Goal: Transaction & Acquisition: Book appointment/travel/reservation

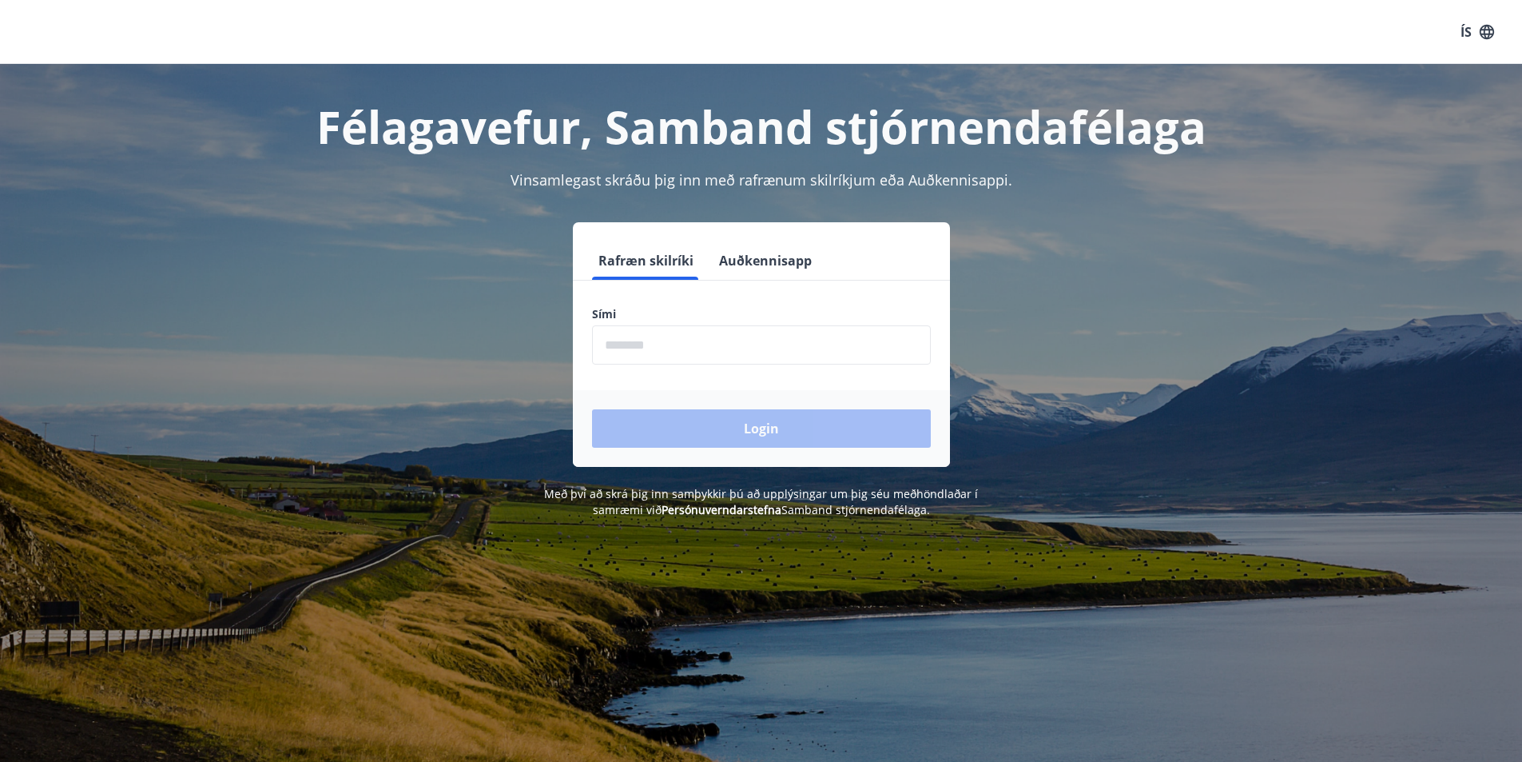
drag, startPoint x: 0, startPoint y: 0, endPoint x: 723, endPoint y: 356, distance: 806.0
click at [723, 356] on input "phone" at bounding box center [761, 344] width 339 height 39
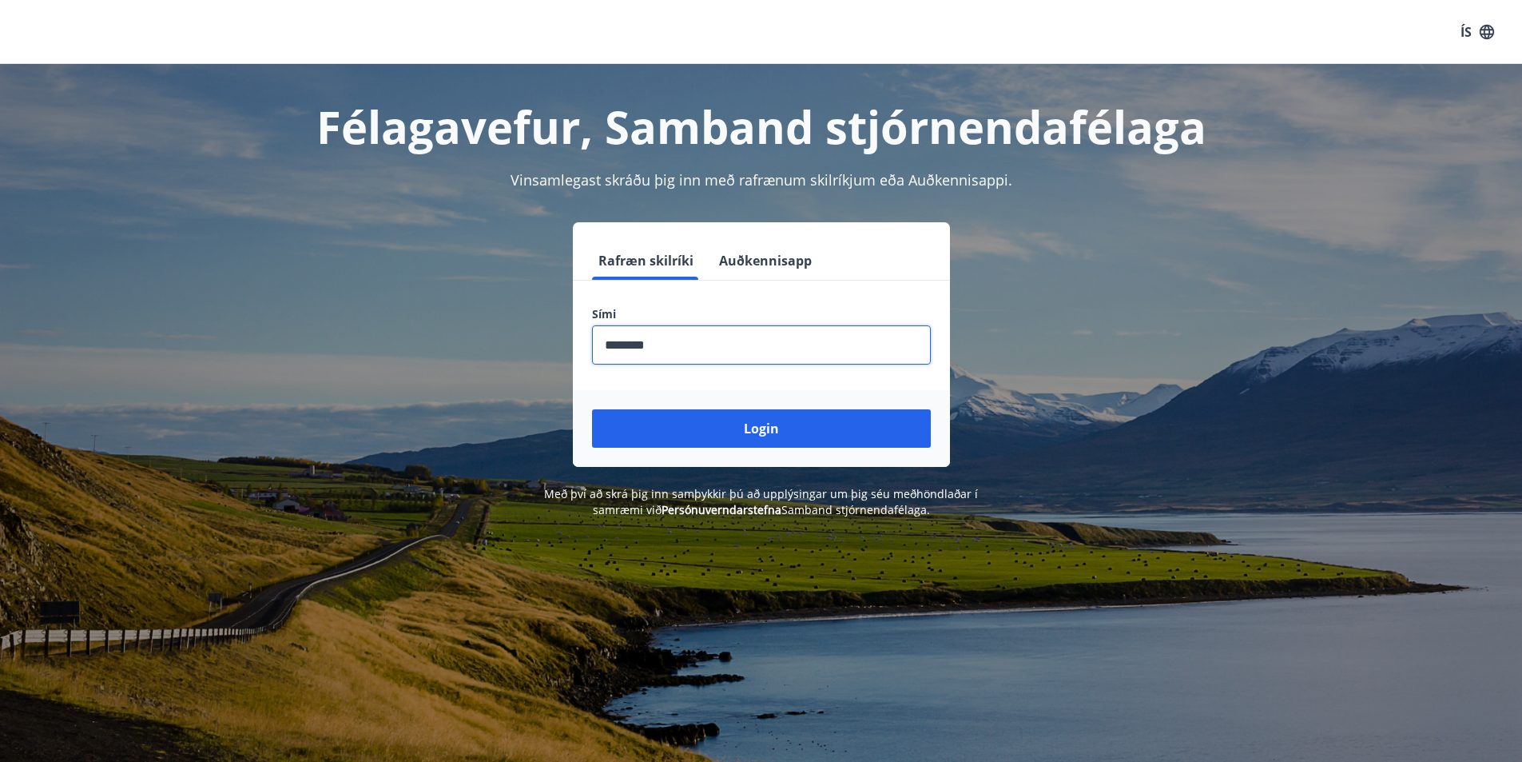
click at [631, 345] on input "phone" at bounding box center [761, 344] width 339 height 39
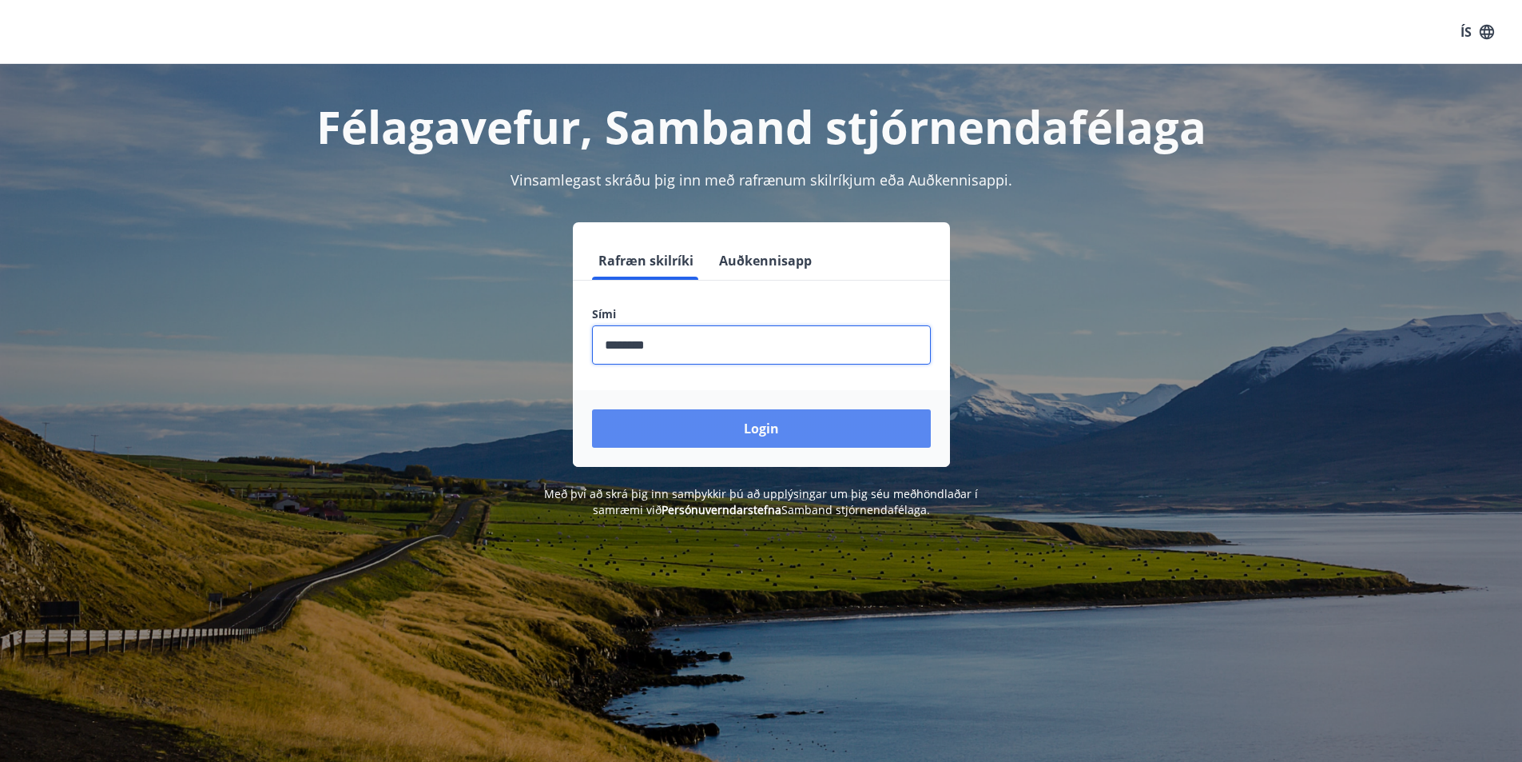
click at [662, 419] on button "Login" at bounding box center [761, 428] width 339 height 38
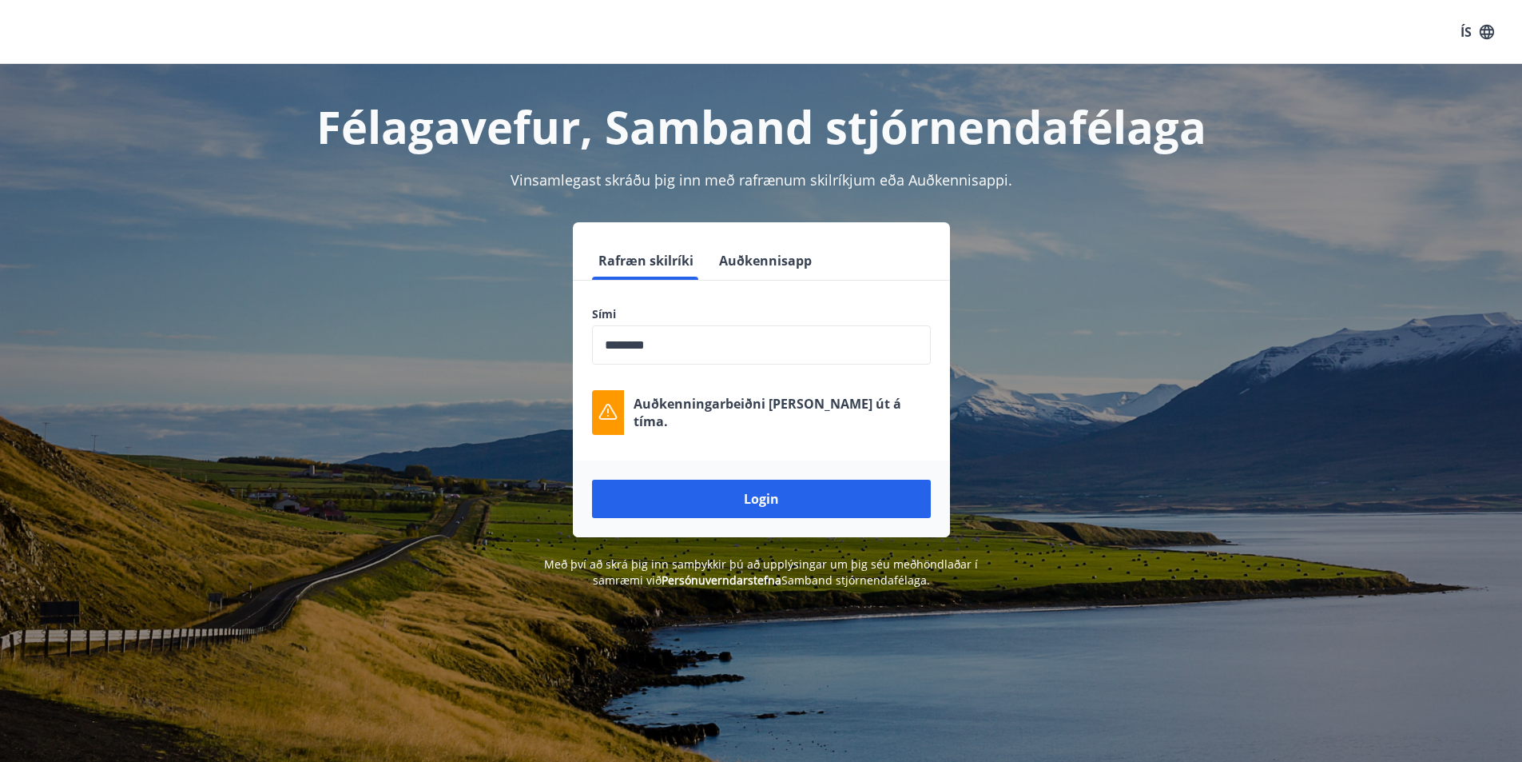
click at [686, 347] on input "phone" at bounding box center [761, 344] width 339 height 39
click at [592, 480] on button "Login" at bounding box center [761, 499] width 339 height 38
drag, startPoint x: 720, startPoint y: 340, endPoint x: 453, endPoint y: 372, distance: 268.8
click at [453, 372] on div "Rafræn skilríki Auðkennisapp Sími ​ Auðkenningarbeiðni rann út á tíma. Login" at bounding box center [761, 379] width 1112 height 315
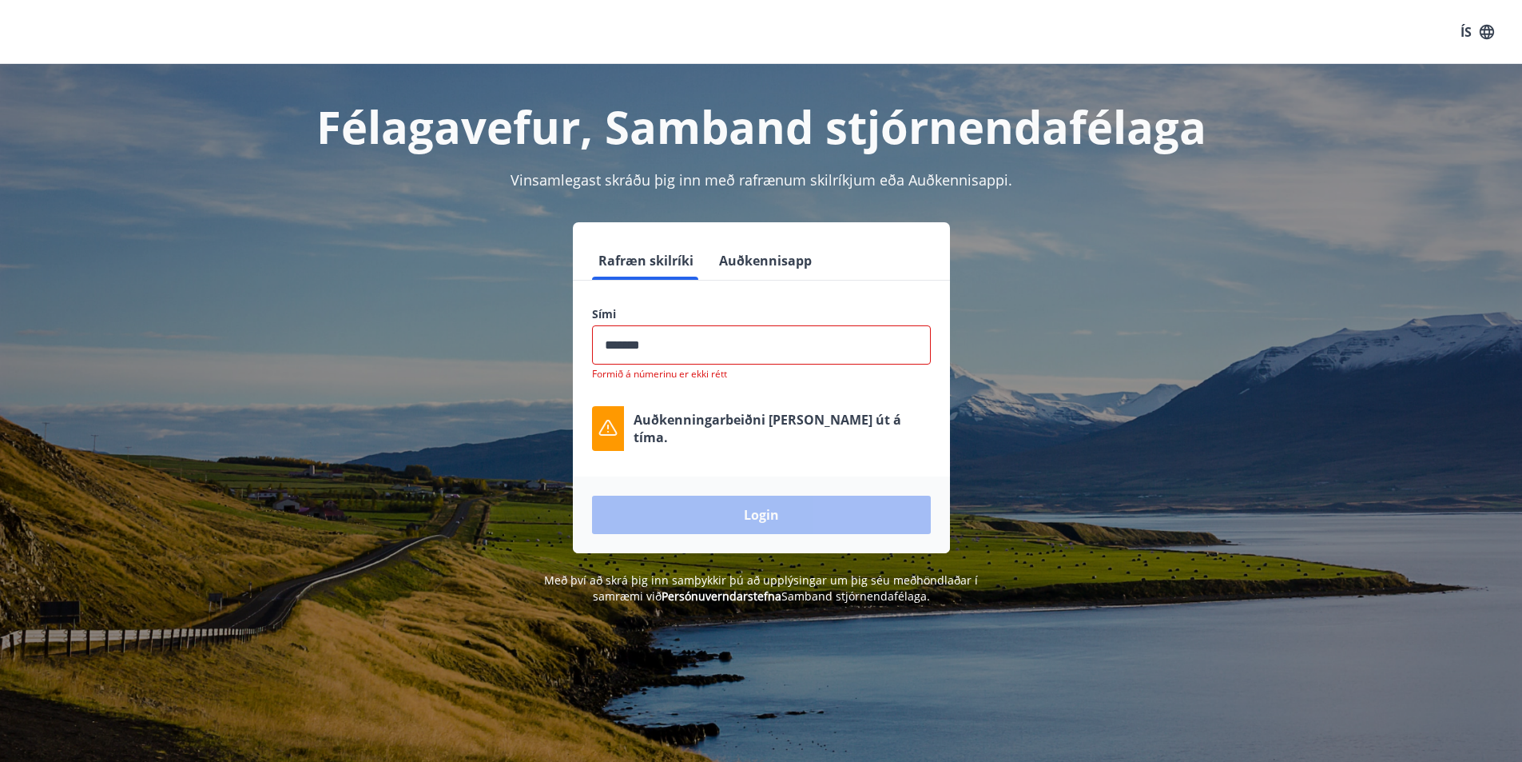
type input "********"
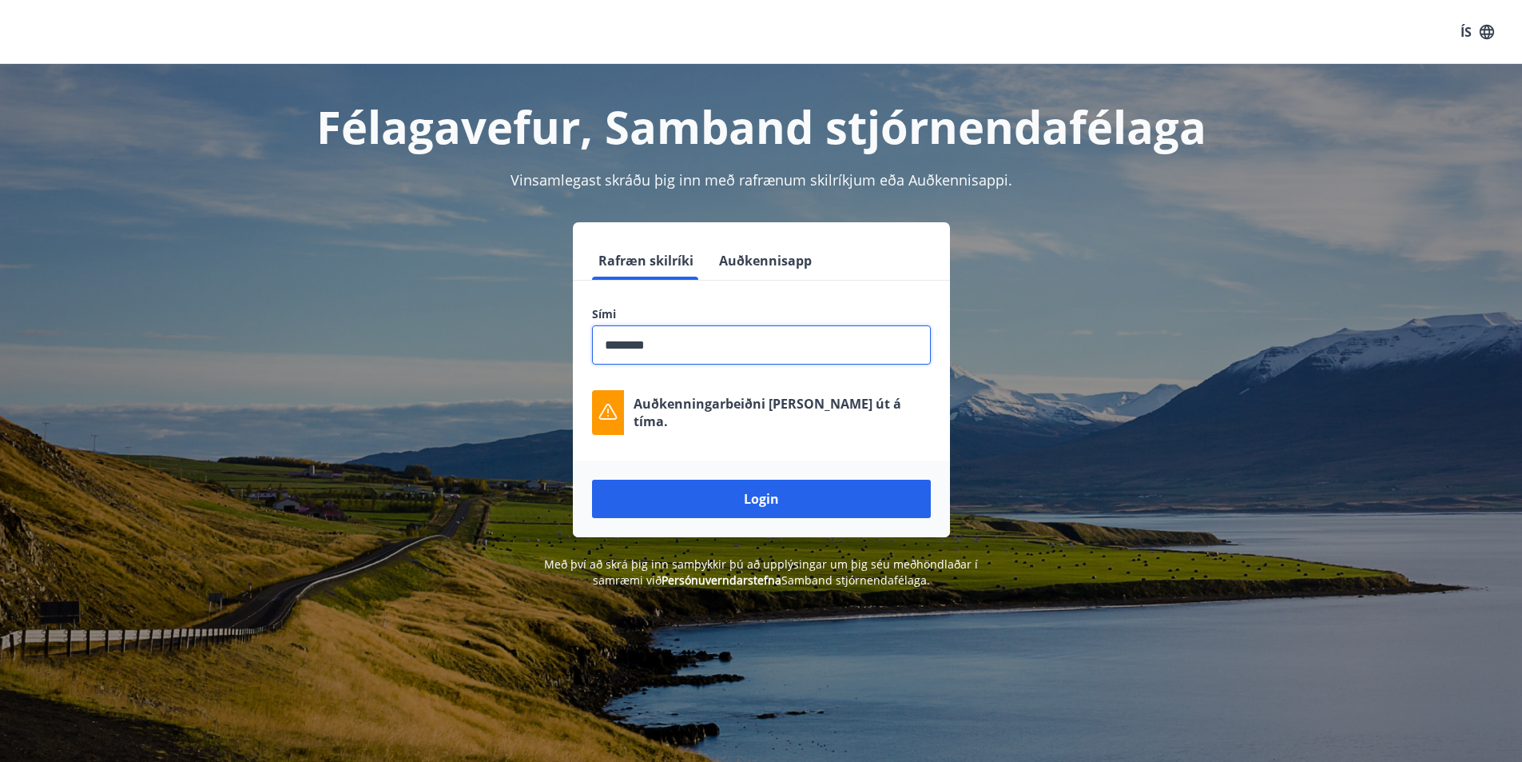
click at [592, 480] on button "Login" at bounding box center [761, 499] width 339 height 38
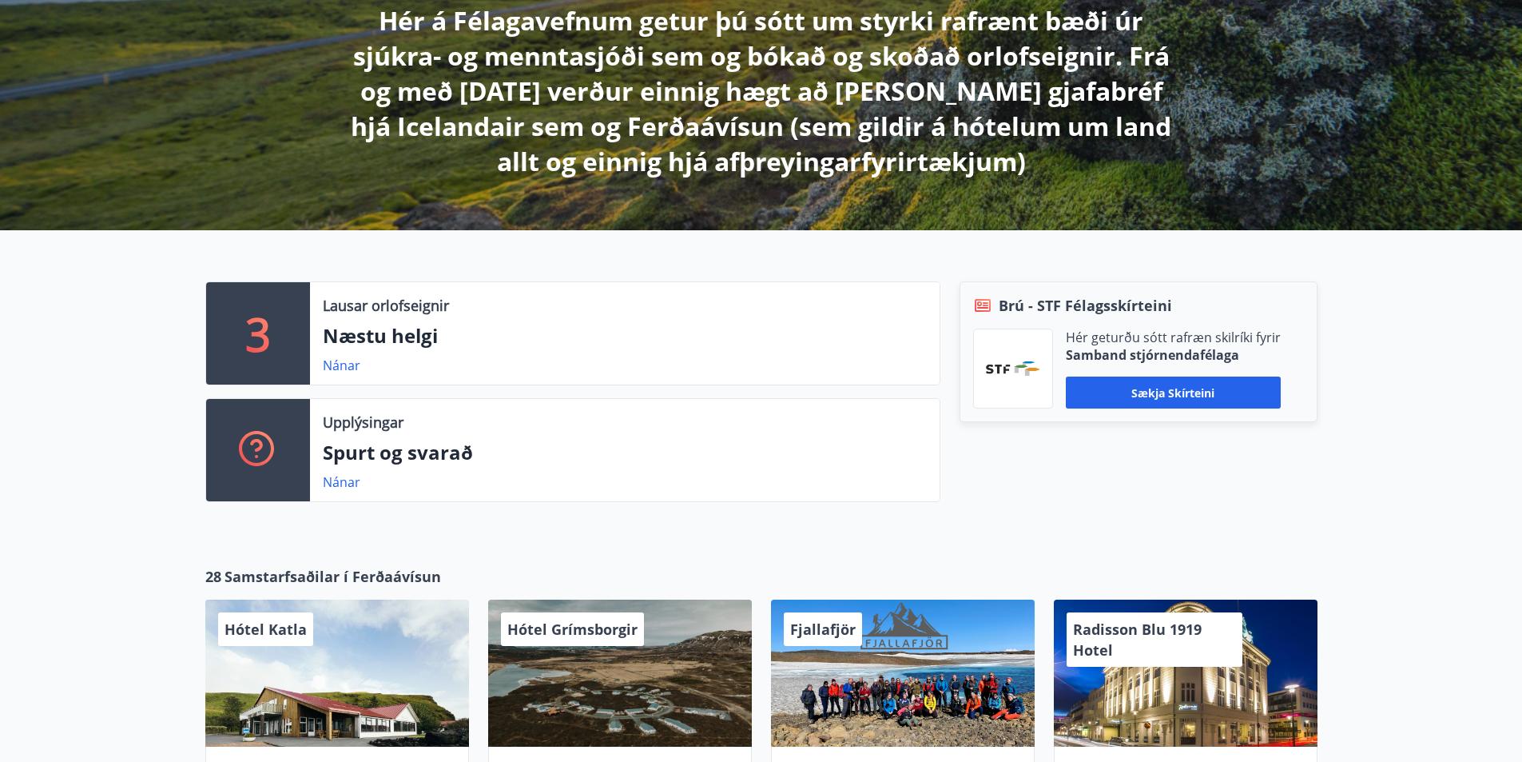
scroll to position [320, 0]
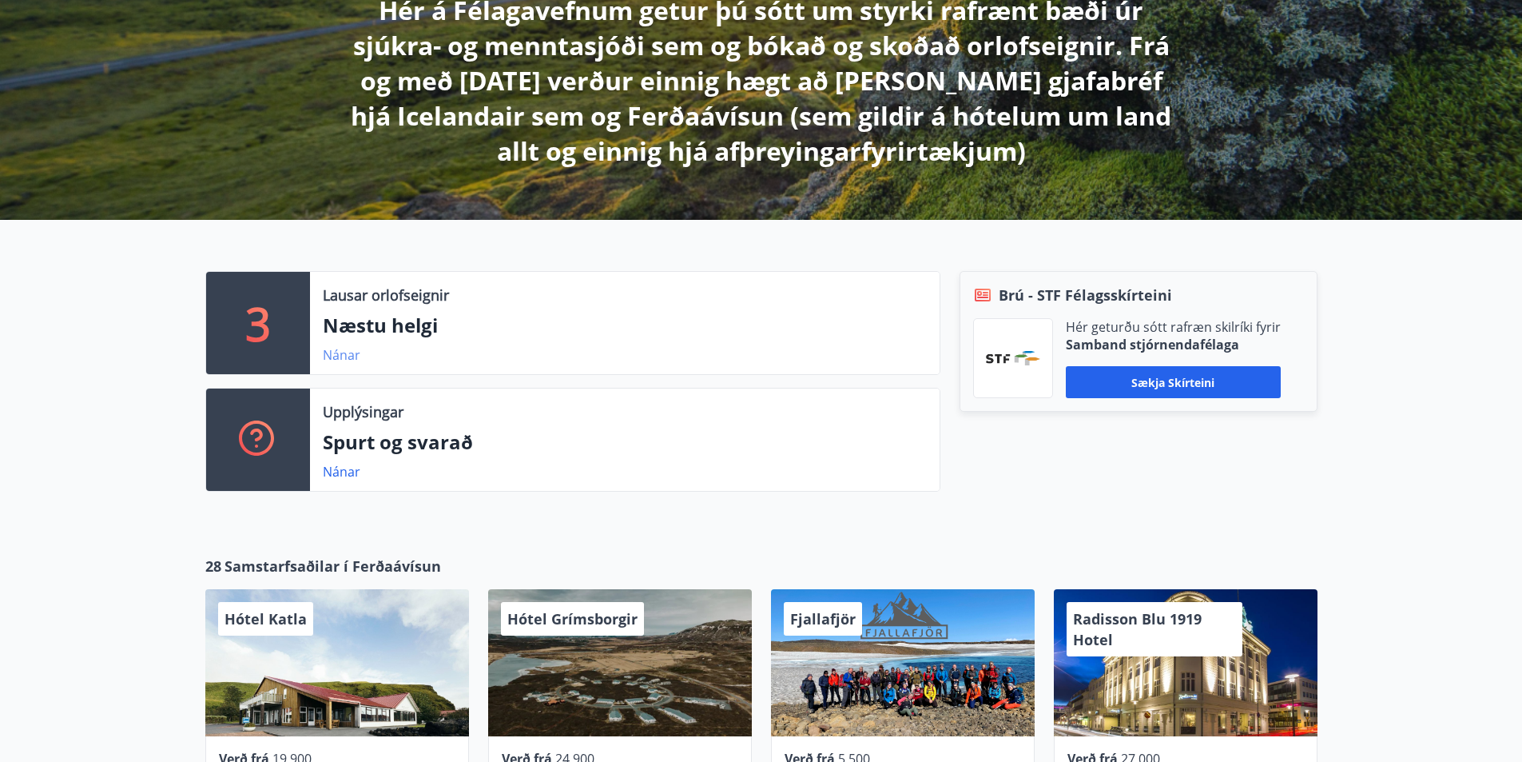
click at [340, 348] on link "Nánar" at bounding box center [342, 355] width 38 height 18
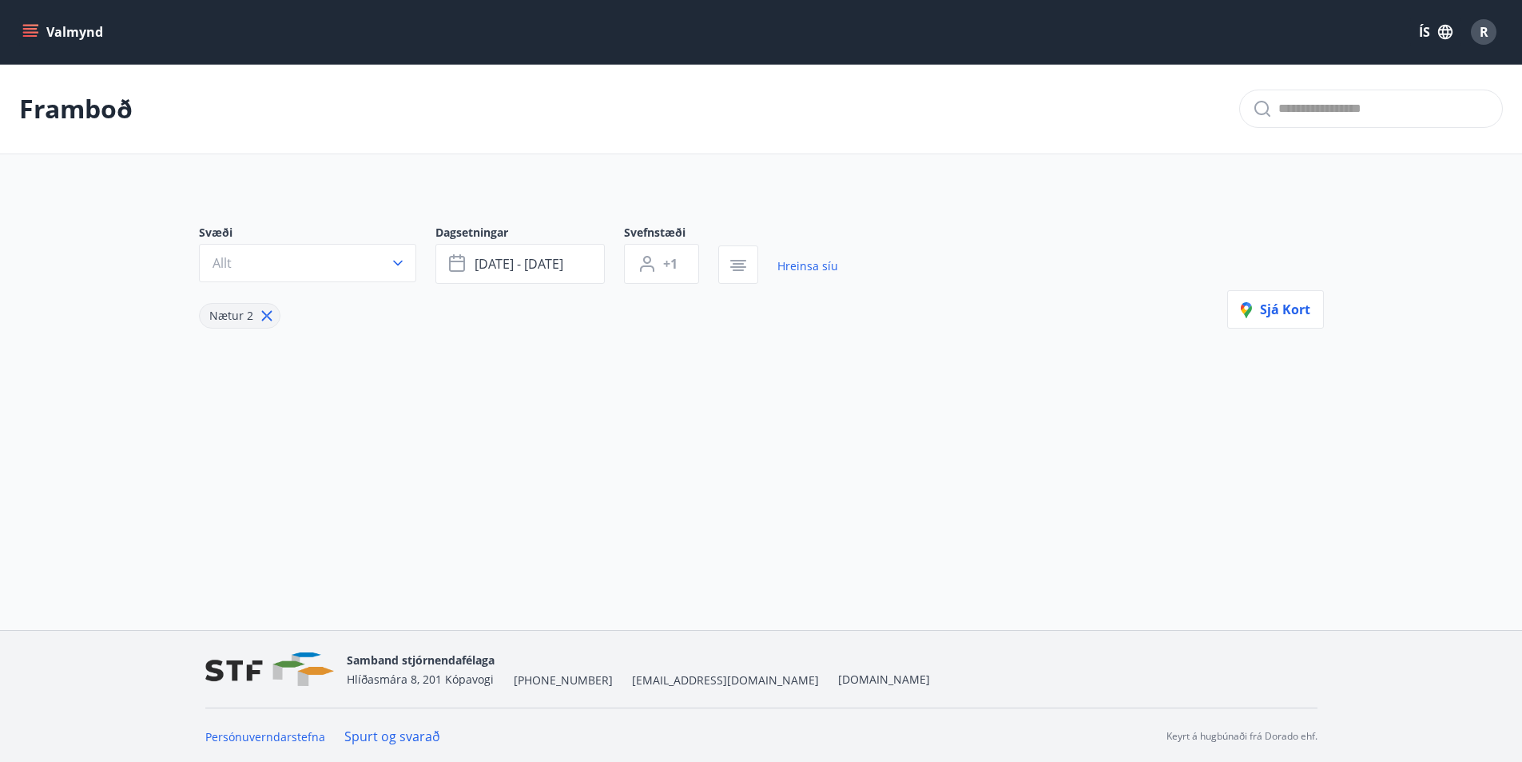
type input "*"
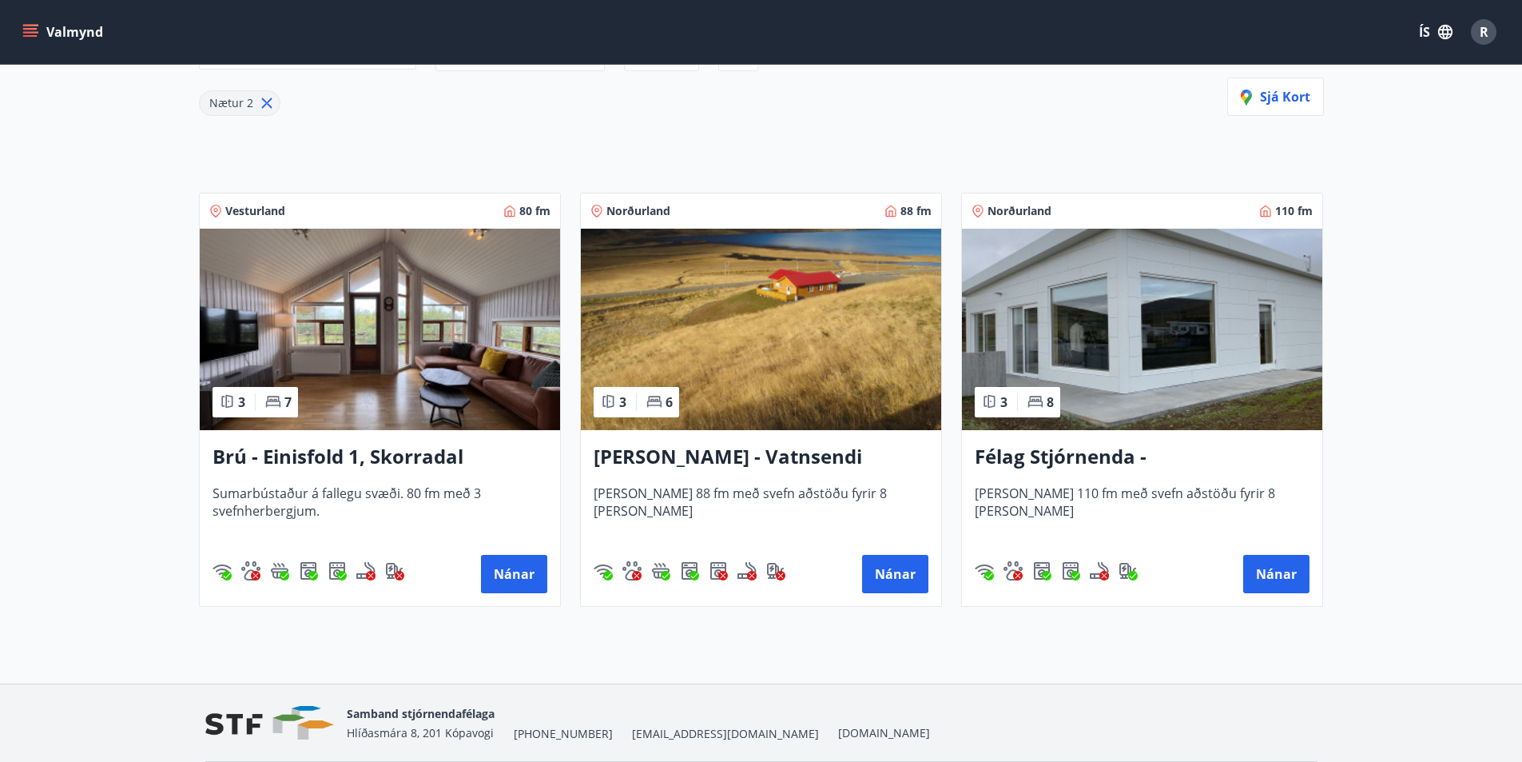
scroll to position [240, 0]
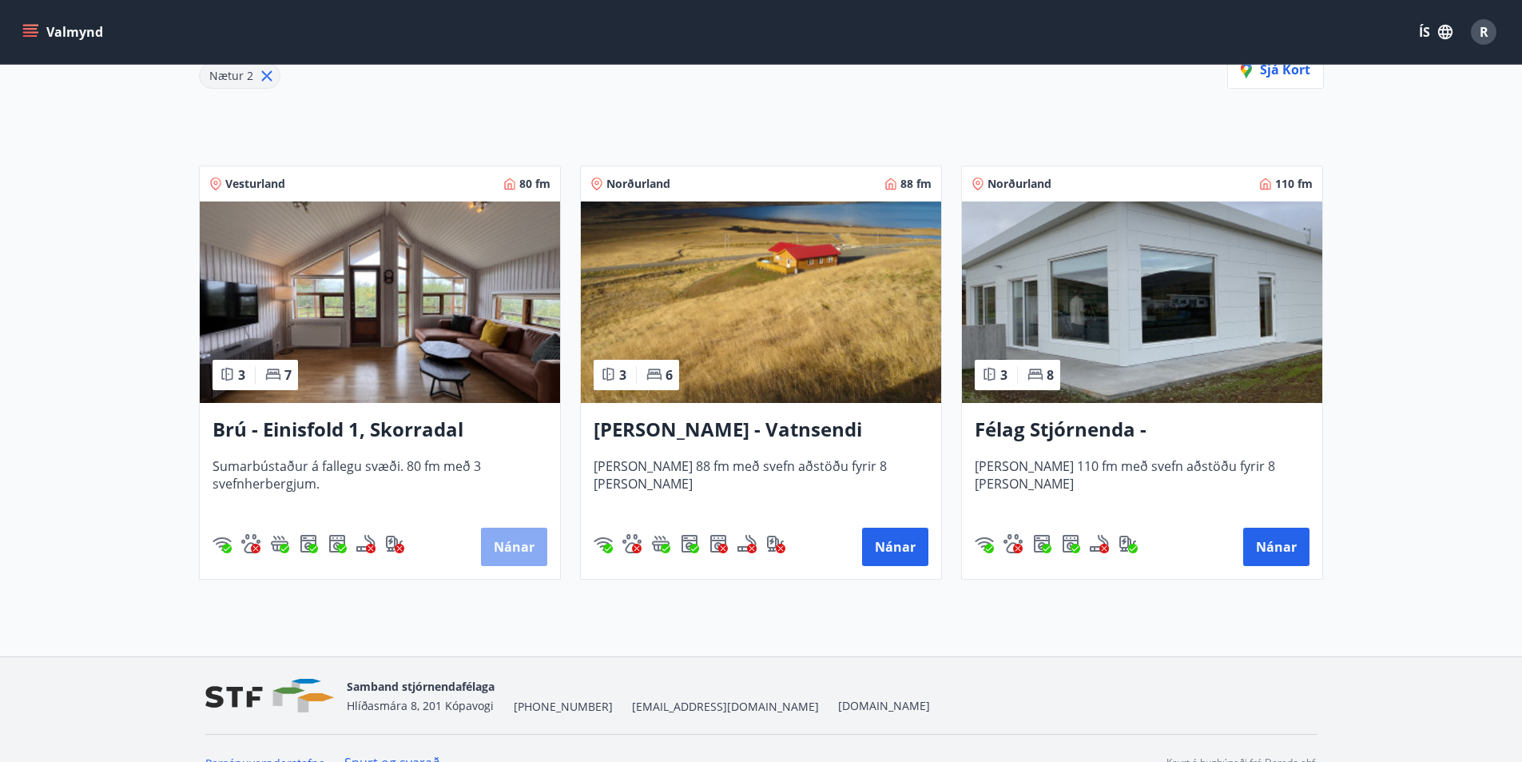
click at [511, 547] on button "Nánar" at bounding box center [514, 546] width 66 height 38
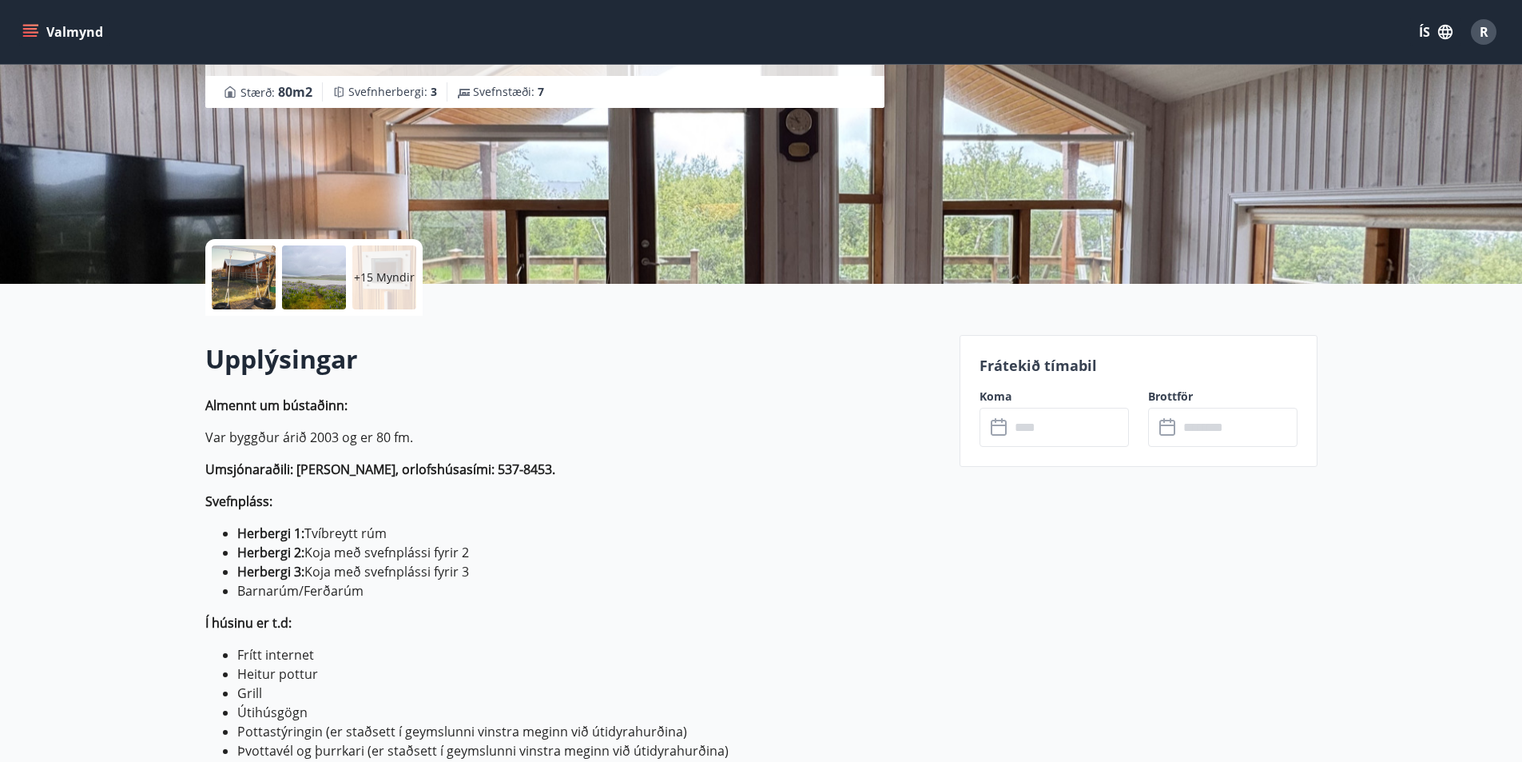
scroll to position [240, 0]
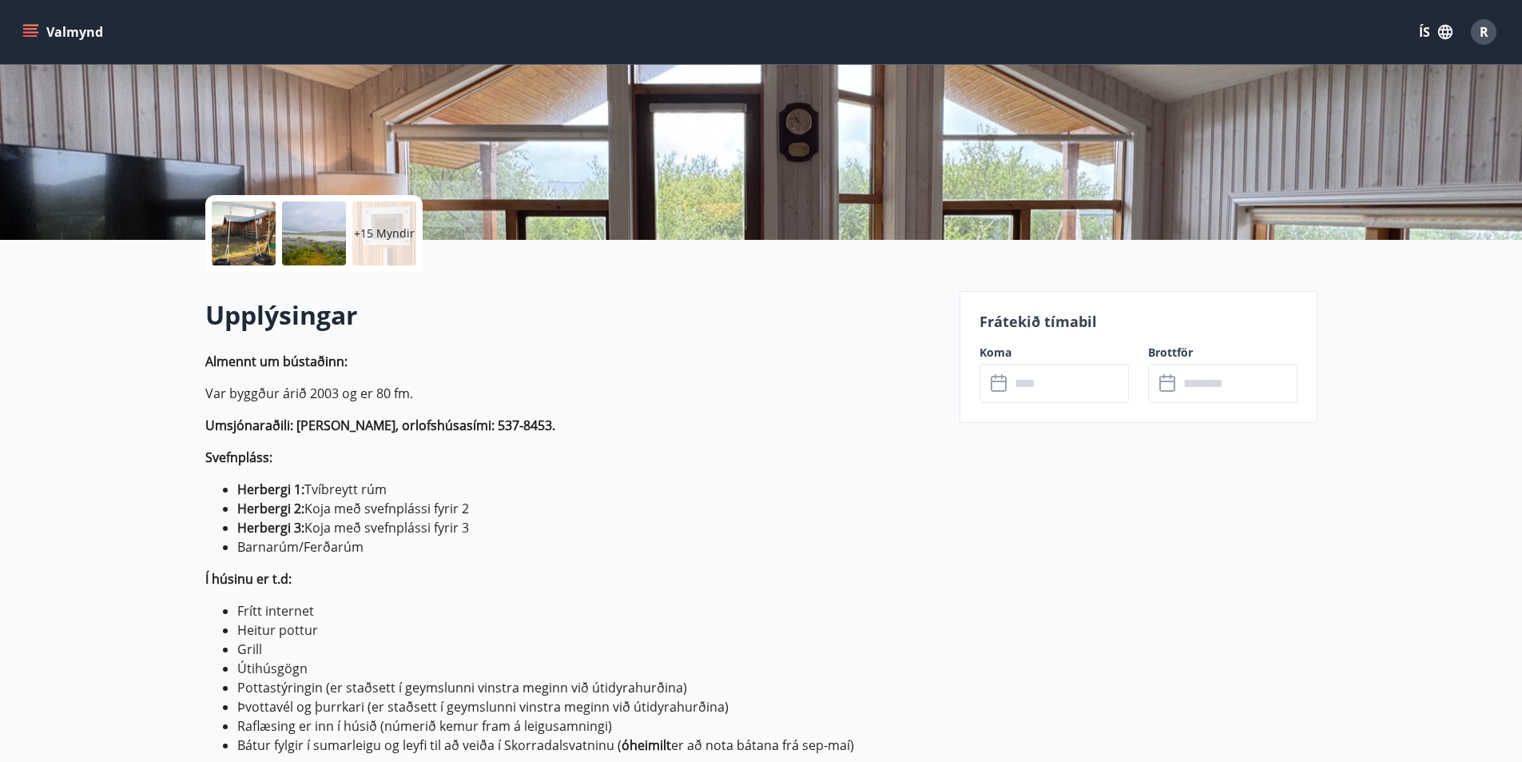
click at [1071, 388] on input "text" at bounding box center [1069, 383] width 119 height 39
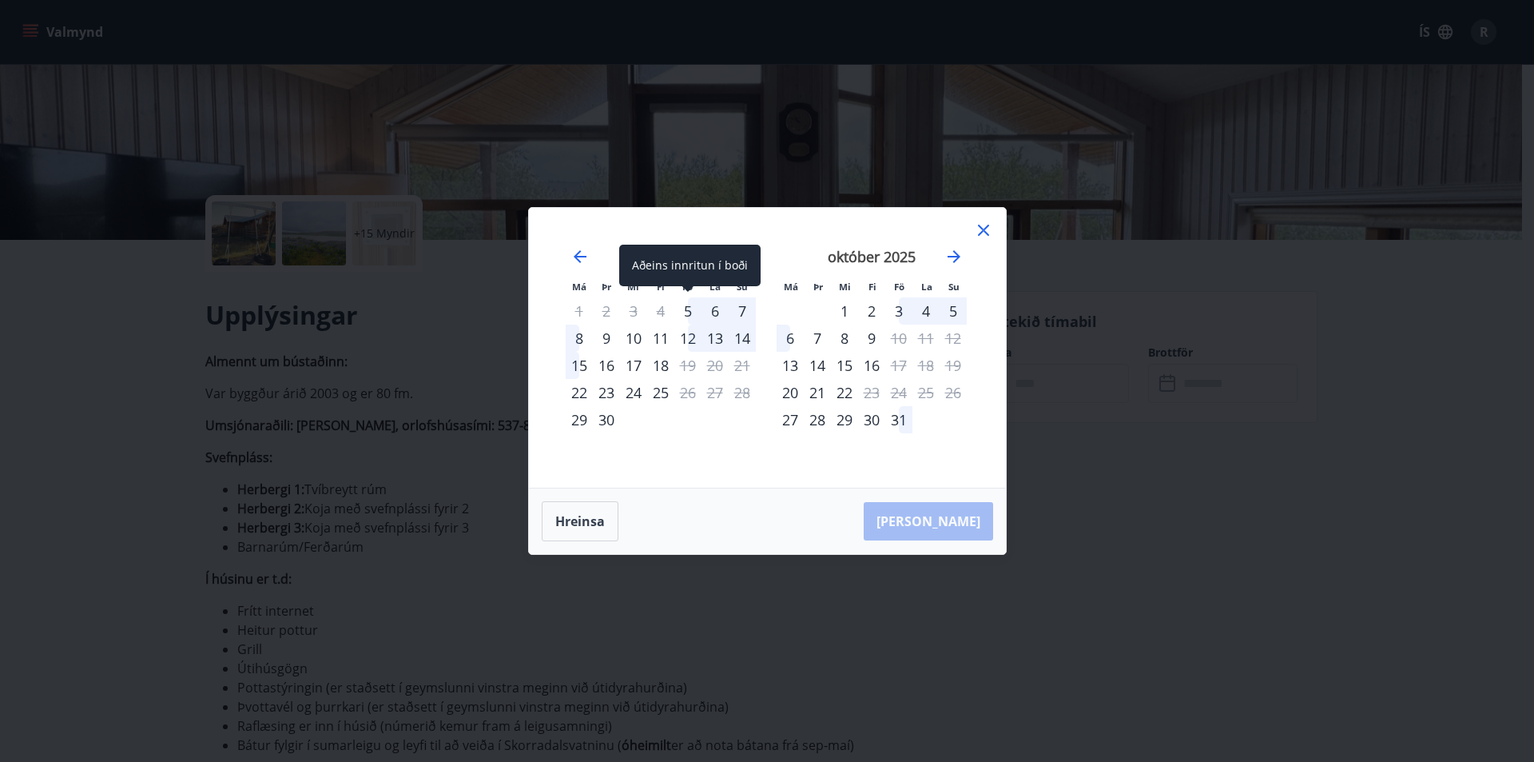
click at [684, 308] on div "5" at bounding box center [688, 310] width 27 height 27
click at [744, 306] on div "7" at bounding box center [742, 310] width 27 height 27
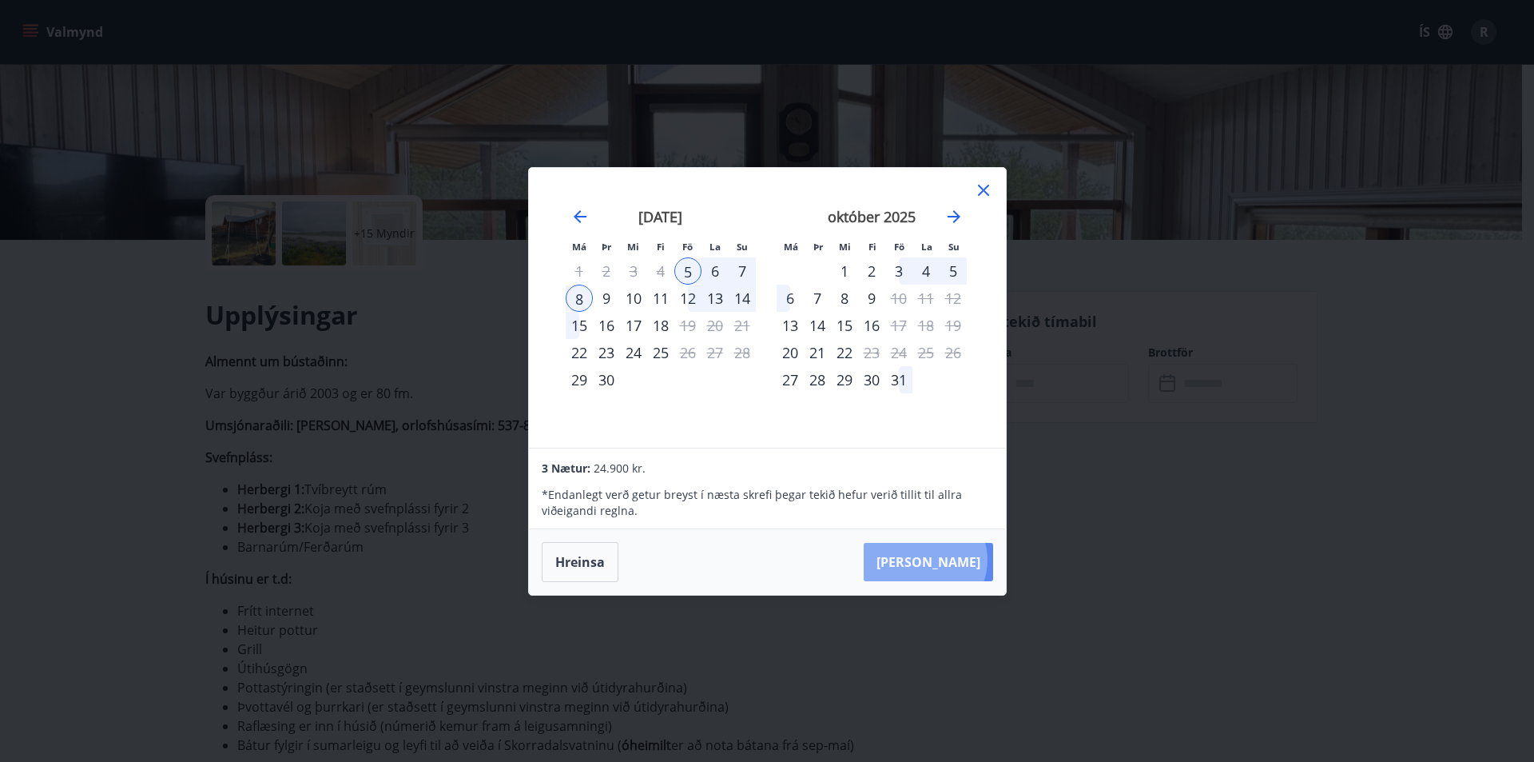
click at [974, 559] on button "[PERSON_NAME]" at bounding box center [928, 562] width 129 height 38
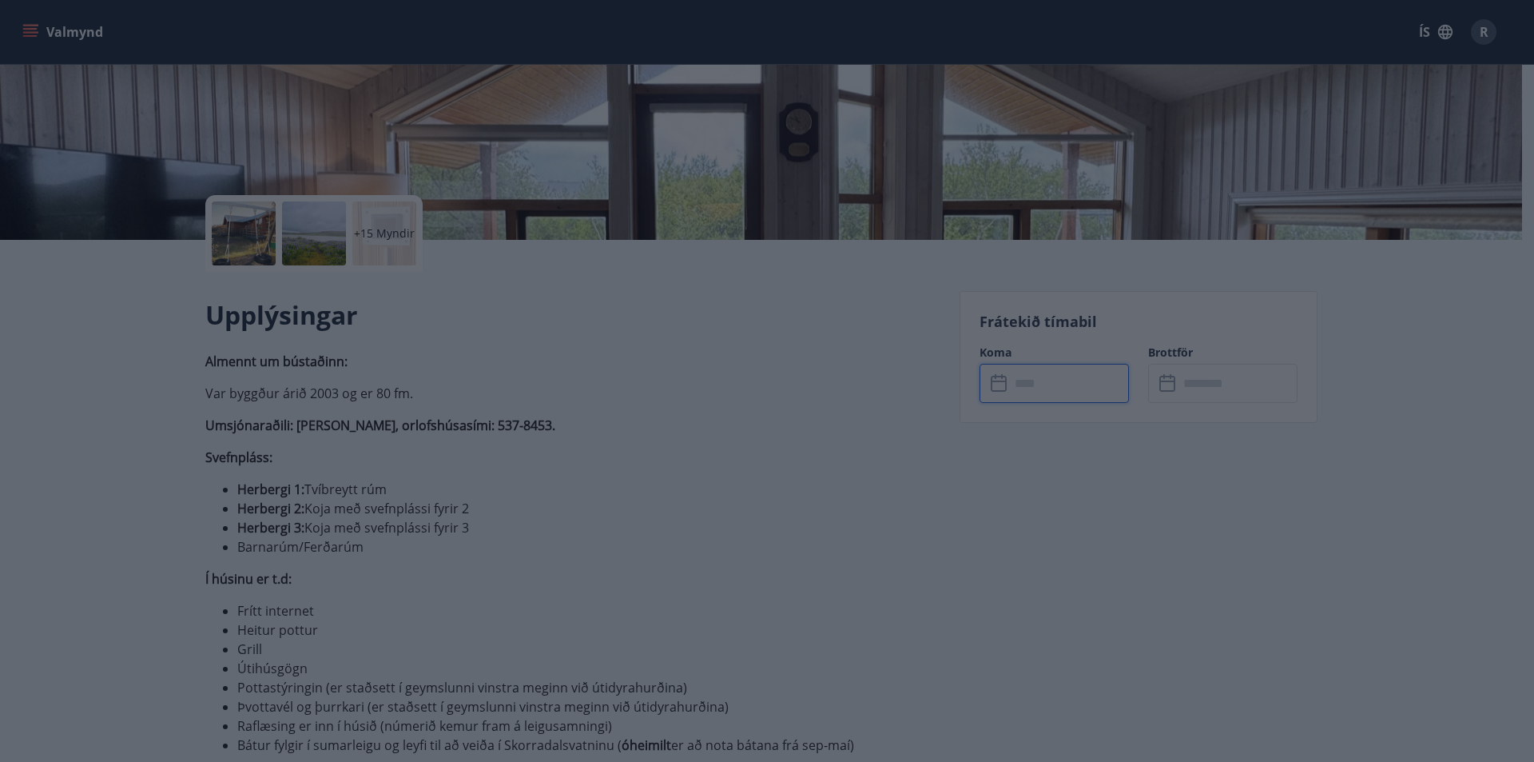
type input "******"
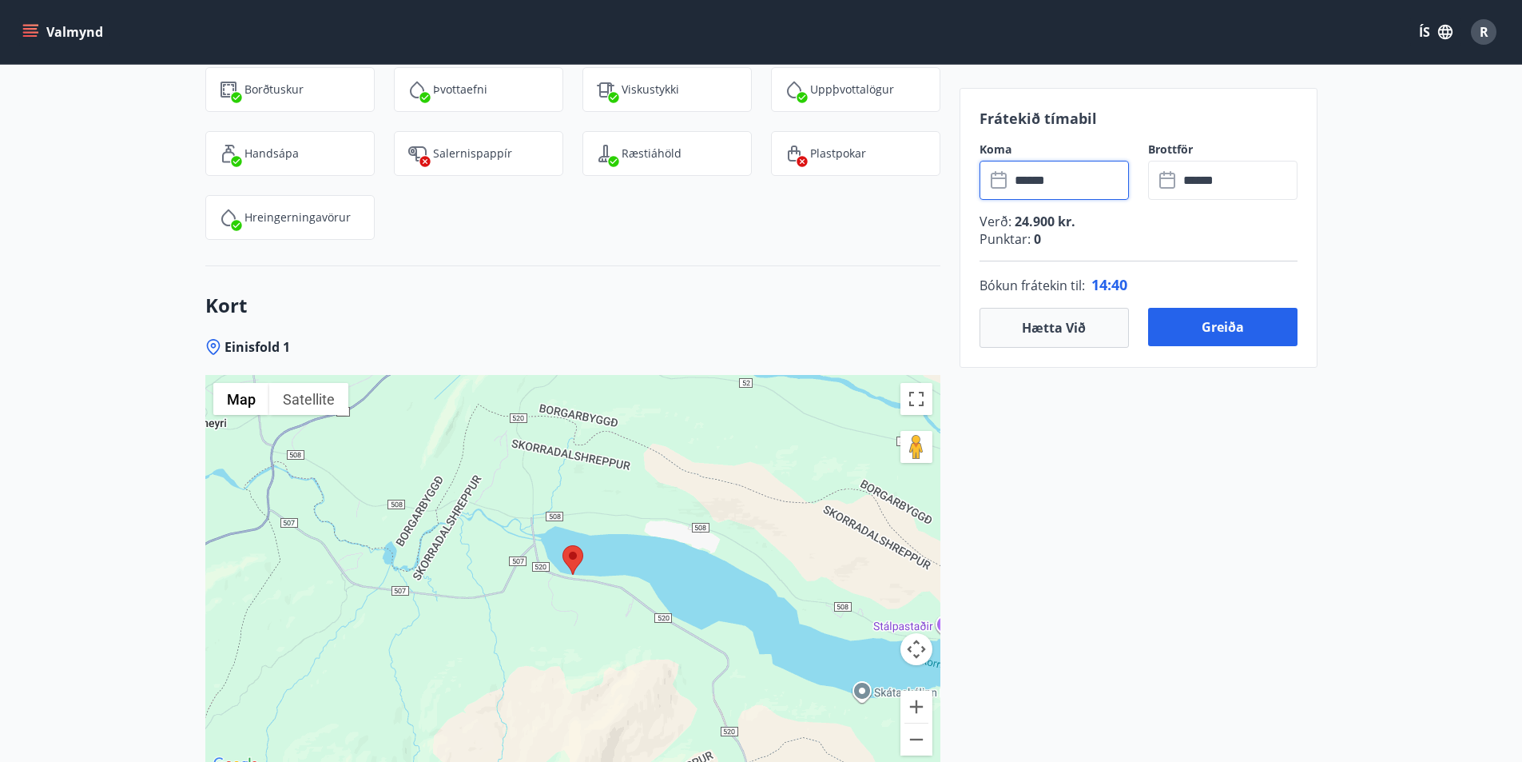
scroll to position [2557, 0]
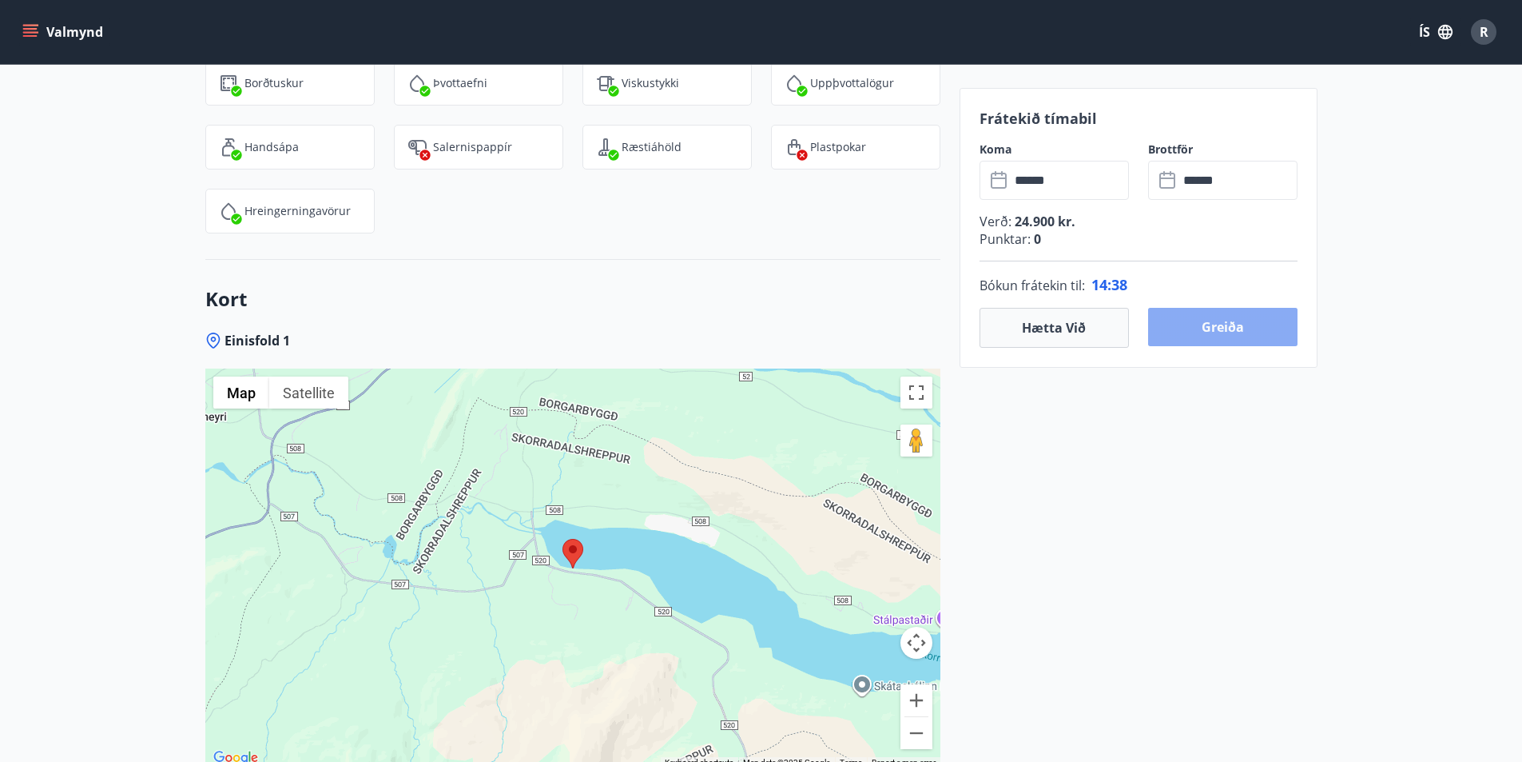
click at [1251, 316] on button "Greiða" at bounding box center [1222, 327] width 149 height 38
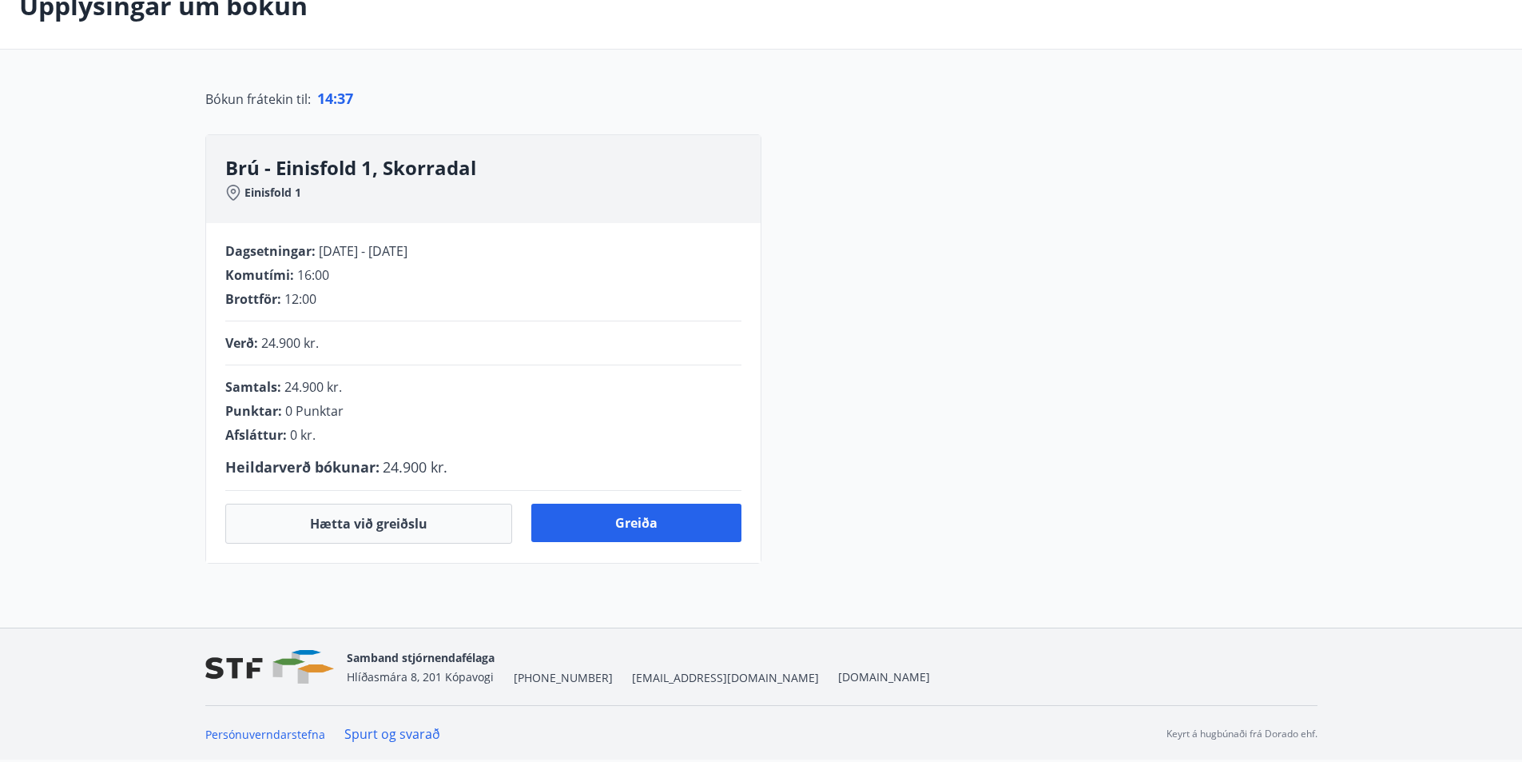
scroll to position [296, 0]
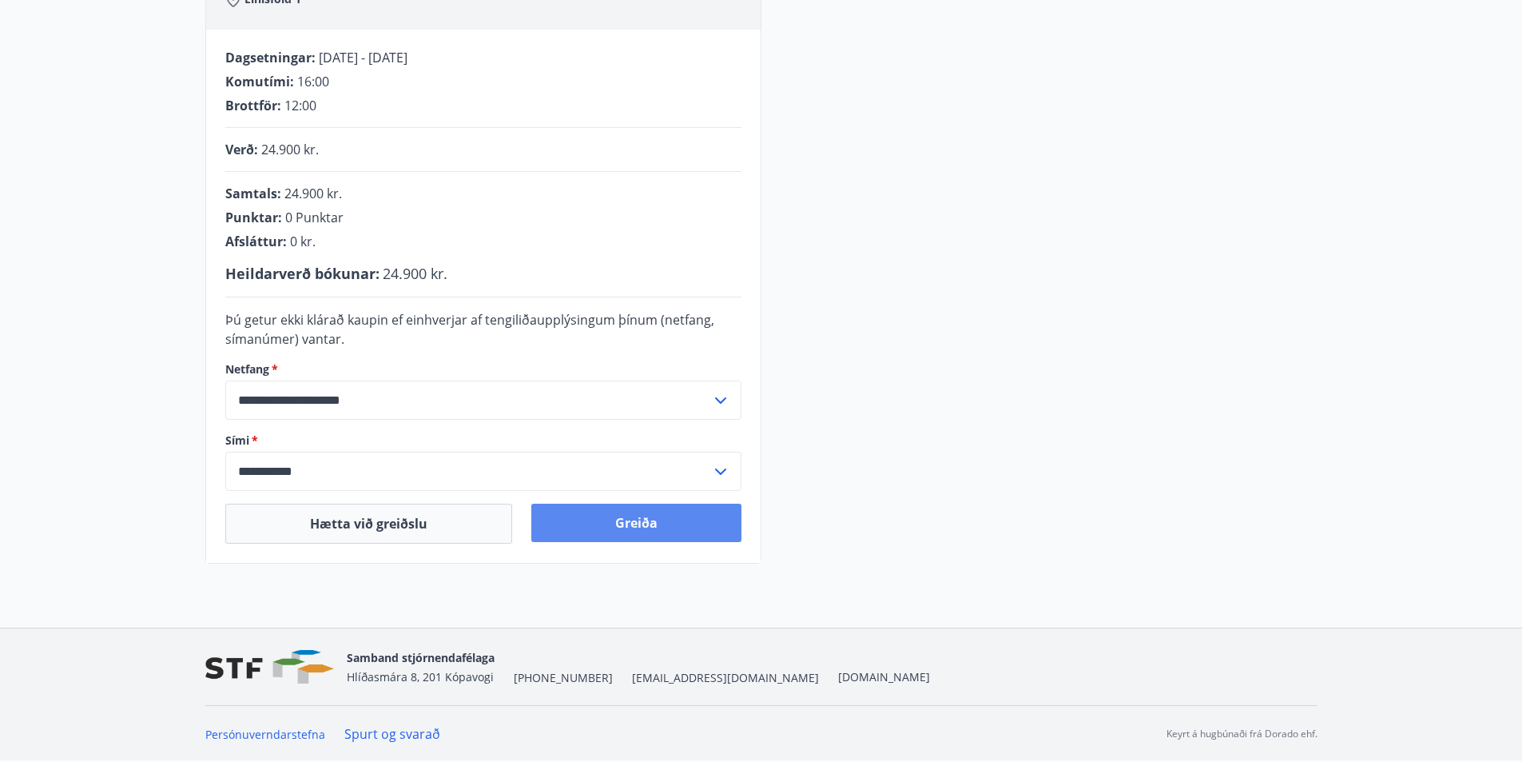
click at [643, 515] on button "Greiða" at bounding box center [636, 522] width 210 height 38
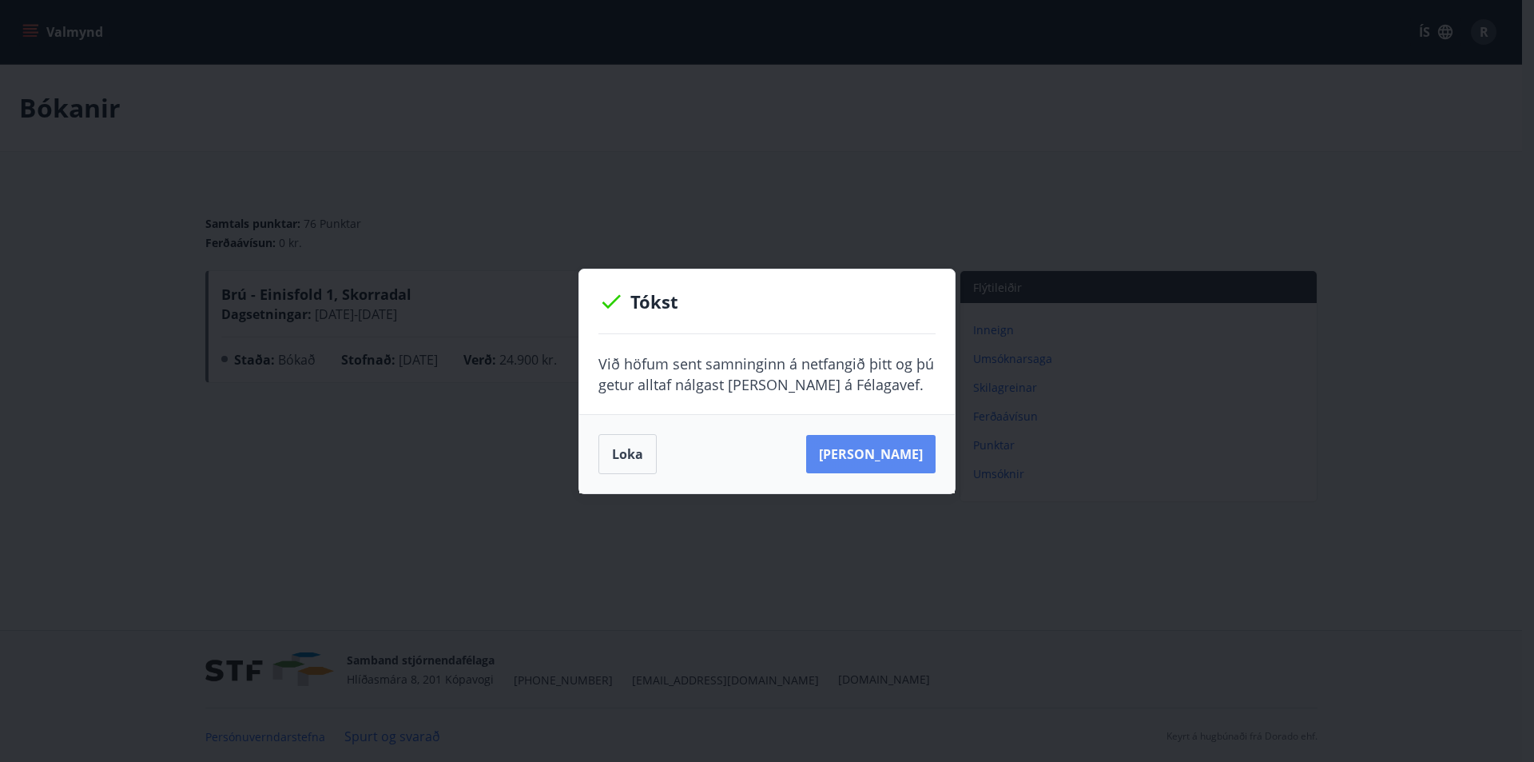
click at [885, 446] on button "Sjá samning" at bounding box center [870, 454] width 129 height 38
click at [619, 452] on button "Loka" at bounding box center [628, 454] width 58 height 40
